Goal: Navigation & Orientation: Go to known website

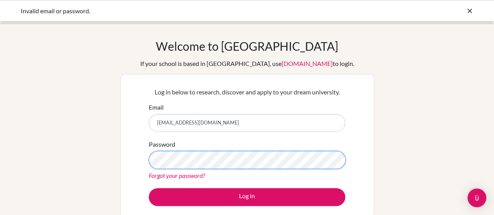
click at [149, 188] on button "Log in" at bounding box center [247, 197] width 197 height 18
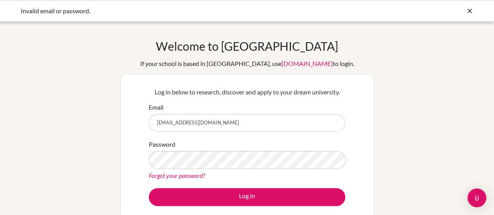
click at [469, 11] on icon at bounding box center [470, 11] width 8 height 8
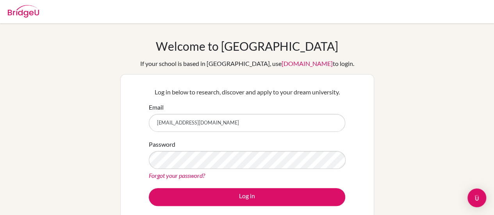
click at [30, 11] on img at bounding box center [23, 11] width 31 height 13
